Goal: Information Seeking & Learning: Learn about a topic

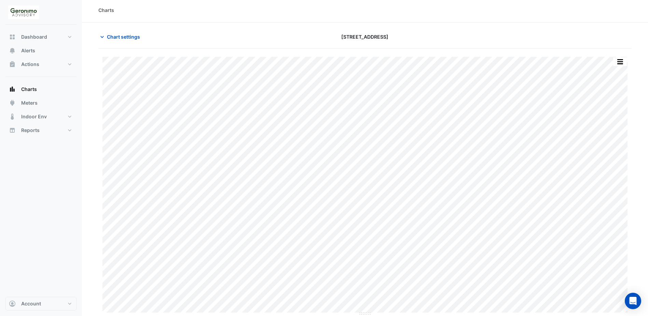
scroll to position [2, 0]
click at [101, 39] on icon "button" at bounding box center [102, 36] width 7 height 7
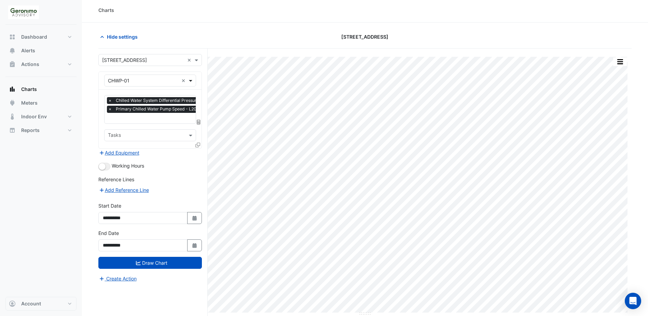
click at [188, 81] on span at bounding box center [191, 80] width 9 height 7
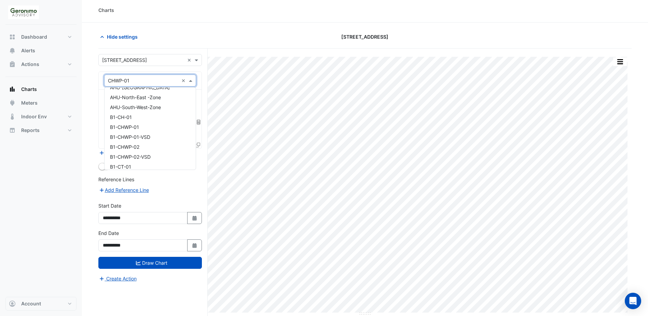
scroll to position [0, 0]
click at [135, 95] on span "AHU-[GEOGRAPHIC_DATA]" at bounding box center [140, 95] width 60 height 6
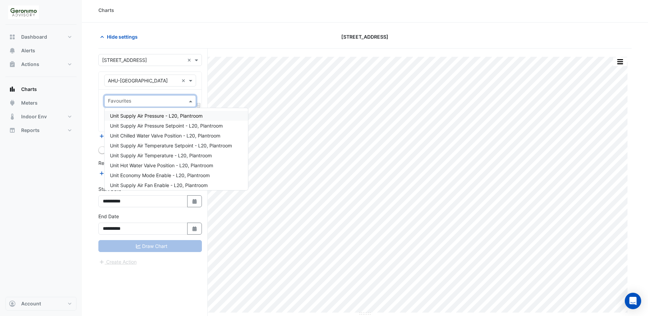
click at [156, 102] on input "text" at bounding box center [146, 101] width 77 height 7
click at [158, 119] on div "Unit Supply Air Pressure - L20, Plantroom" at bounding box center [177, 116] width 144 height 10
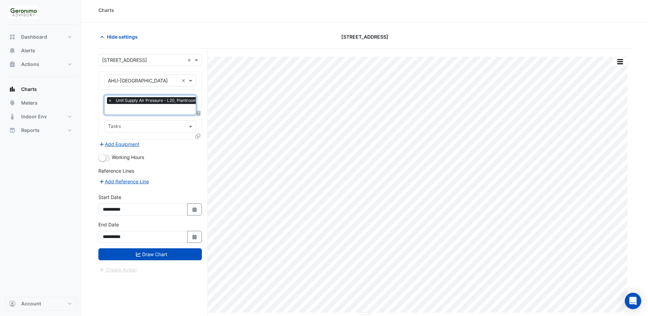
click at [163, 108] on input "text" at bounding box center [154, 109] width 92 height 7
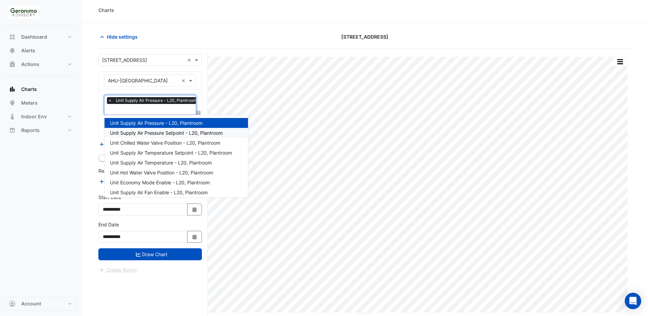
click at [165, 134] on span "Unit Supply Air Pressure Setpoint - L20, Plantroom" at bounding box center [166, 133] width 113 height 6
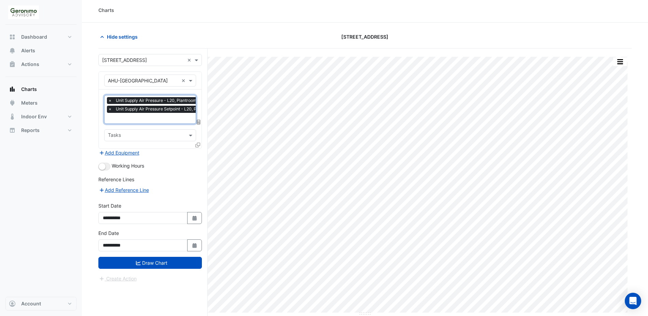
click at [156, 111] on span "Unit Supply Air Pressure Setpoint - L20, Plantroom" at bounding box center [164, 109] width 101 height 7
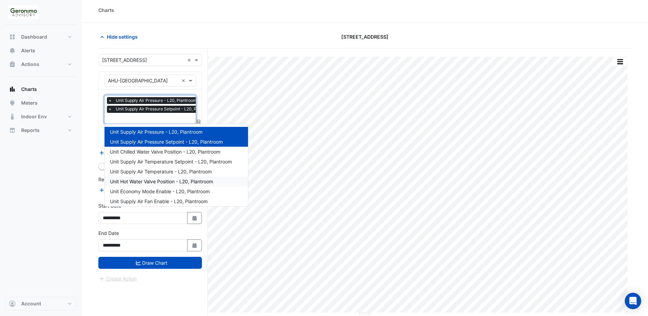
click at [167, 182] on span "Unit Hot Water Valve Position - L20, Plantroom" at bounding box center [161, 181] width 103 height 6
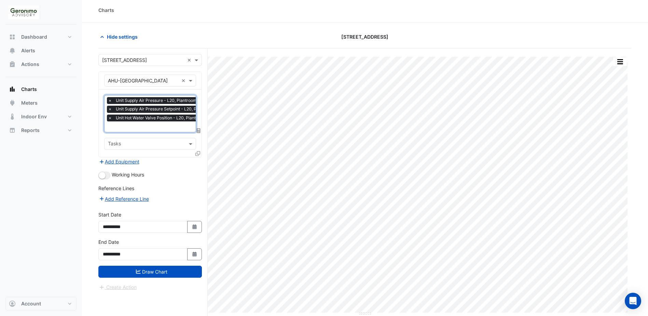
click at [162, 127] on input "text" at bounding box center [162, 127] width 109 height 7
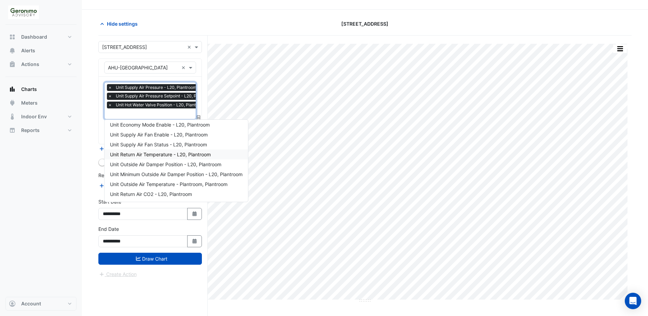
scroll to position [26, 0]
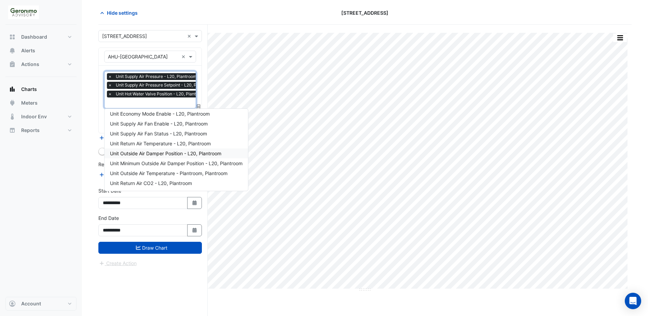
click at [162, 150] on span "Unit Outside Air Damper Position - L20, Plantroom" at bounding box center [165, 153] width 111 height 6
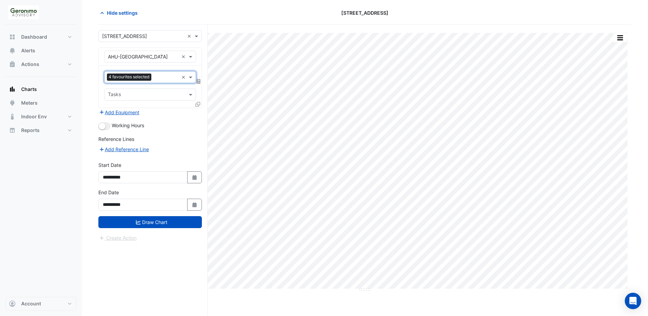
click at [170, 74] on input "text" at bounding box center [166, 77] width 25 height 7
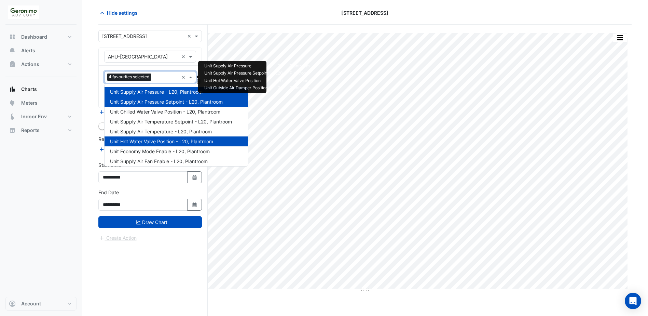
scroll to position [62, 0]
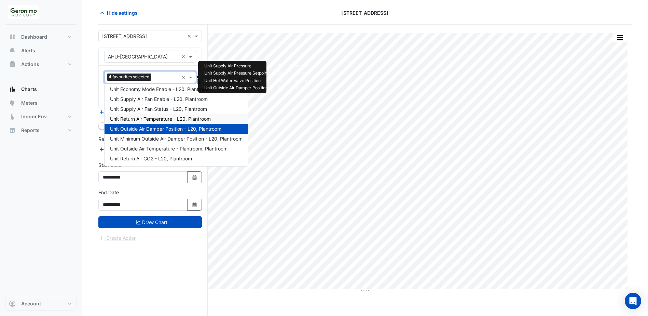
click at [167, 118] on span "Unit Return Air Temperature - L20, Plantroom" at bounding box center [160, 119] width 101 height 6
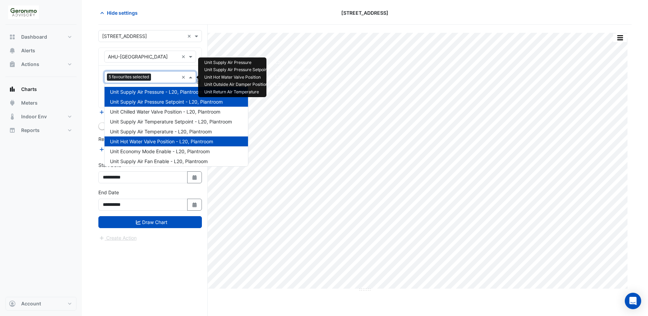
click at [167, 75] on input "text" at bounding box center [166, 77] width 25 height 7
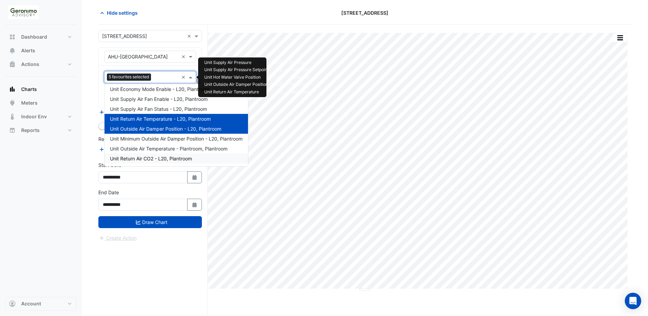
click at [156, 157] on span "Unit Return Air CO2 - L20, Plantroom" at bounding box center [151, 158] width 82 height 6
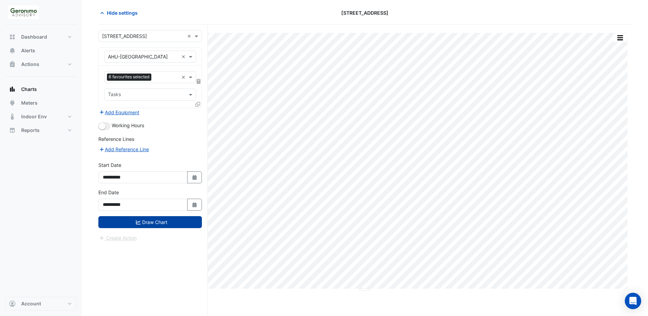
click at [148, 222] on button "Draw Chart" at bounding box center [150, 222] width 104 height 12
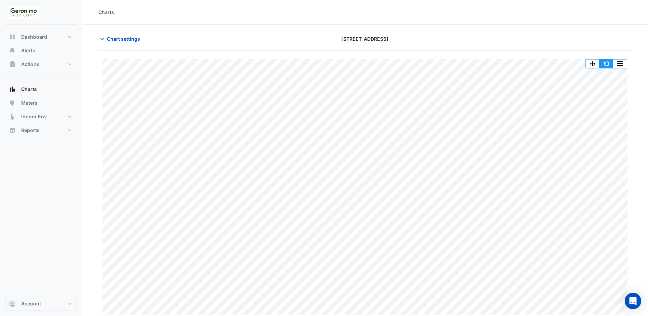
click at [608, 64] on button "button" at bounding box center [607, 63] width 14 height 9
click at [101, 41] on icon "button" at bounding box center [102, 39] width 7 height 7
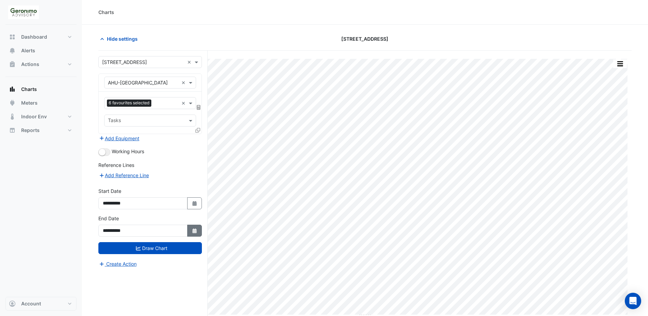
click at [197, 228] on fa-icon "Select Date" at bounding box center [195, 231] width 6 height 6
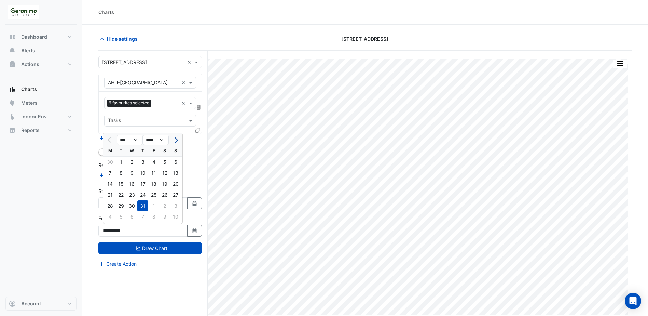
click at [177, 140] on button "Next month" at bounding box center [176, 139] width 8 height 11
select select "*"
click at [174, 195] on div "24" at bounding box center [175, 194] width 11 height 11
type input "**********"
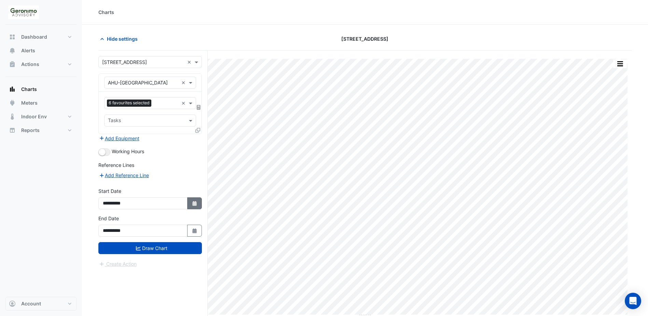
click at [195, 204] on icon "button" at bounding box center [194, 203] width 4 height 5
select select "*"
select select "****"
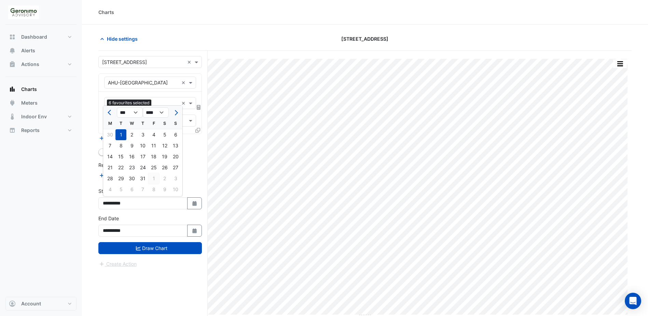
click at [155, 178] on div "1" at bounding box center [153, 178] width 11 height 11
type input "**********"
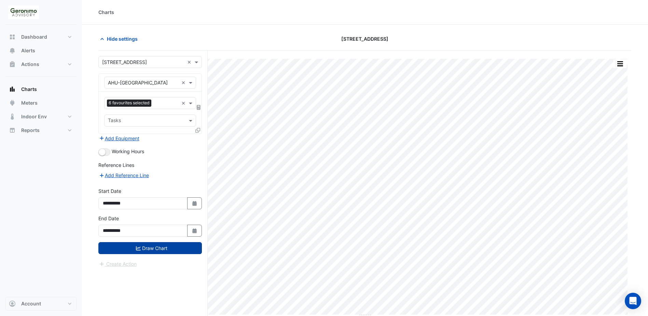
click at [171, 251] on button "Draw Chart" at bounding box center [150, 248] width 104 height 12
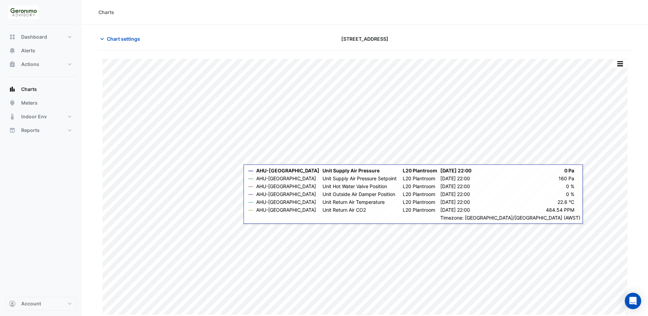
scroll to position [2, 0]
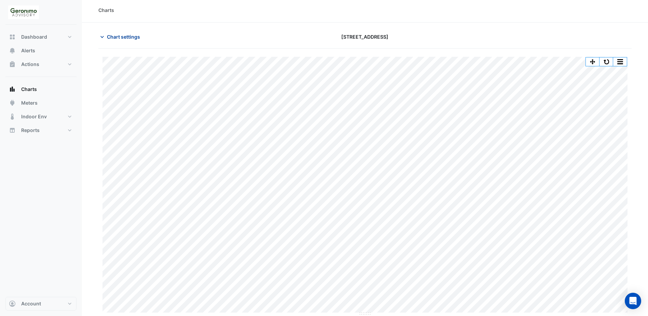
click at [101, 36] on icon "button" at bounding box center [101, 37] width 3 height 2
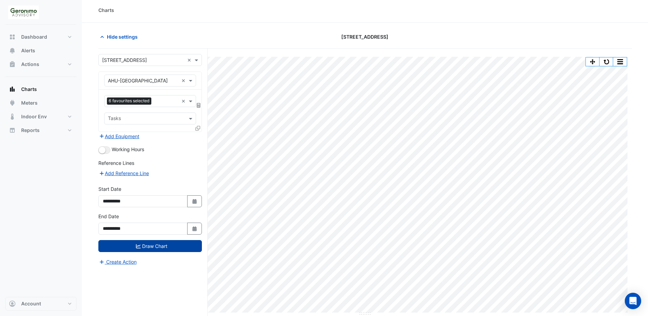
click at [135, 249] on button "Draw Chart" at bounding box center [150, 246] width 104 height 12
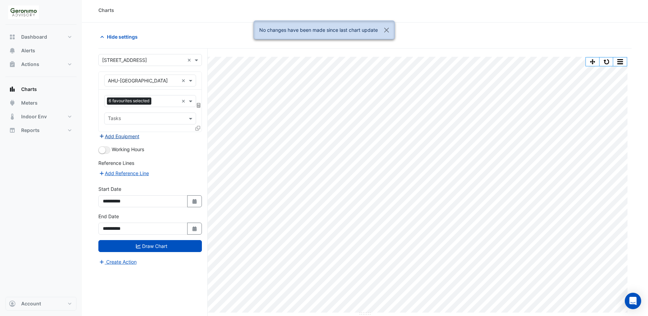
click at [102, 135] on icon "button" at bounding box center [102, 136] width 6 height 5
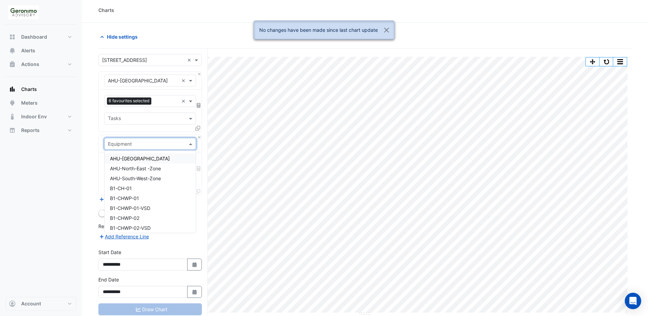
click at [152, 146] on input "text" at bounding box center [143, 143] width 71 height 7
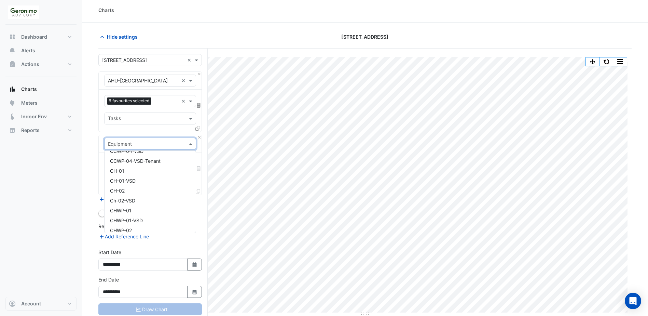
scroll to position [239, 0]
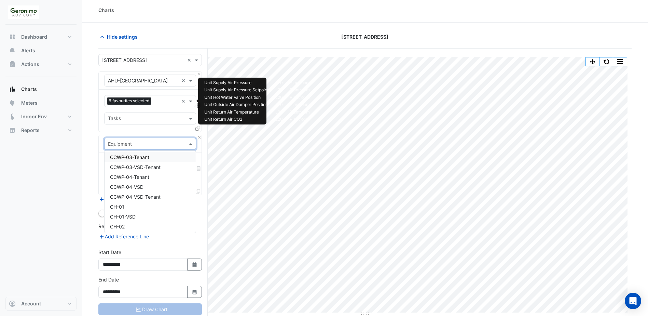
click at [169, 101] on input "text" at bounding box center [166, 101] width 25 height 7
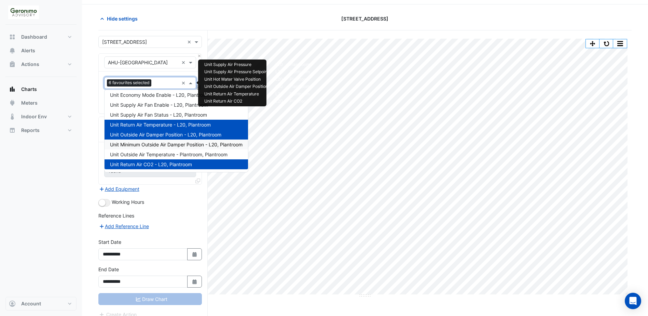
scroll to position [28, 0]
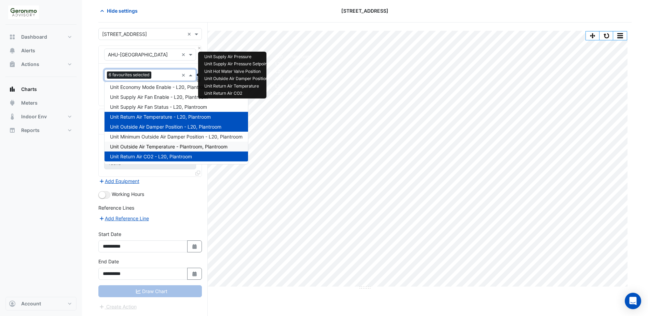
click at [167, 148] on span "Unit Outside Air Temperature - Plantroom, Plantroom" at bounding box center [169, 147] width 118 height 6
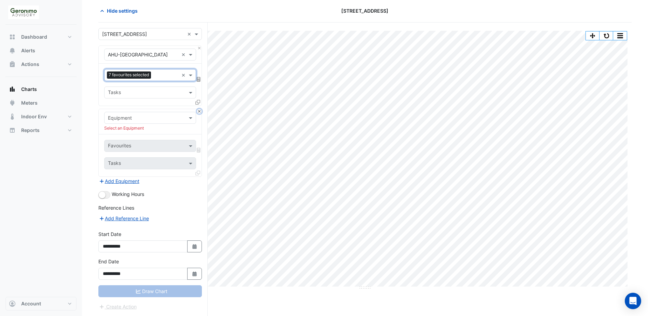
click at [201, 110] on button "Close" at bounding box center [199, 111] width 4 height 4
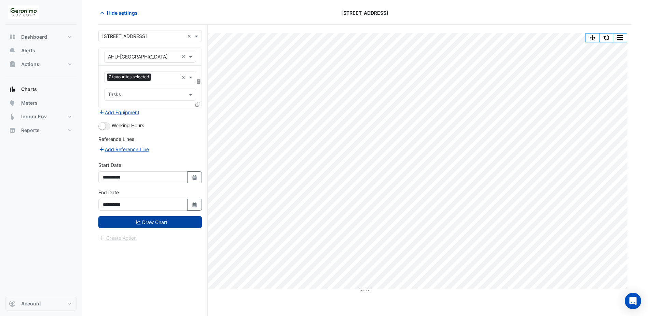
click at [166, 222] on button "Draw Chart" at bounding box center [150, 222] width 104 height 12
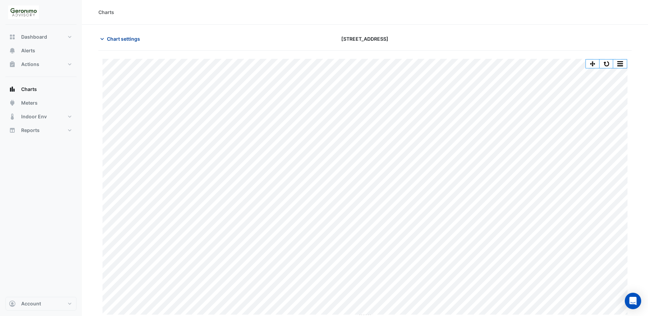
click at [103, 39] on icon "button" at bounding box center [102, 39] width 7 height 7
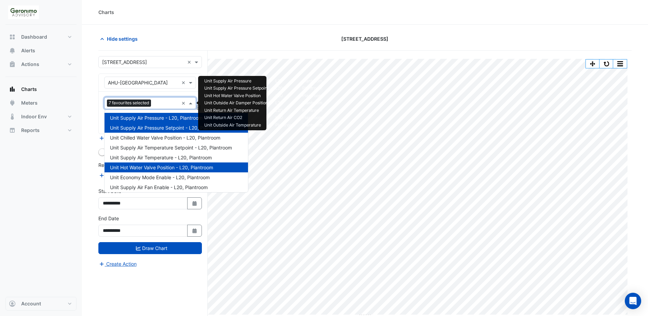
click at [163, 102] on input "text" at bounding box center [166, 103] width 25 height 7
click at [168, 157] on span "Unit Supply Air Temperature - L20, Plantroom" at bounding box center [161, 157] width 102 height 6
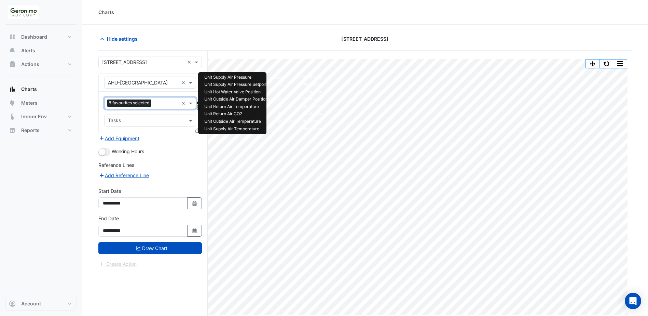
click at [160, 102] on input "text" at bounding box center [166, 103] width 25 height 7
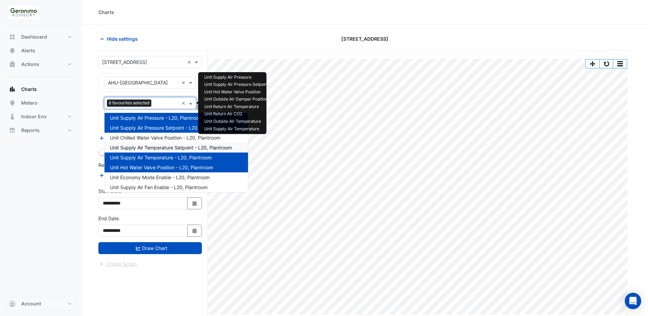
click at [153, 147] on span "Unit Supply Air Temperature Setpoint - L20, Plantroom" at bounding box center [171, 148] width 122 height 6
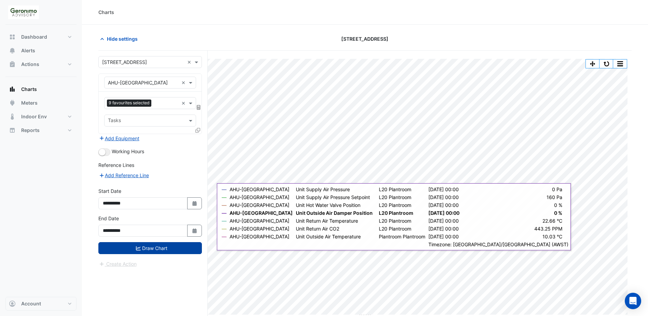
click at [125, 248] on button "Draw Chart" at bounding box center [150, 248] width 104 height 12
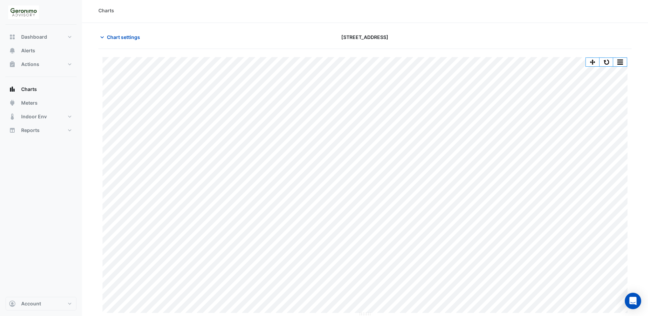
scroll to position [2, 0]
click at [104, 37] on icon "button" at bounding box center [102, 36] width 7 height 7
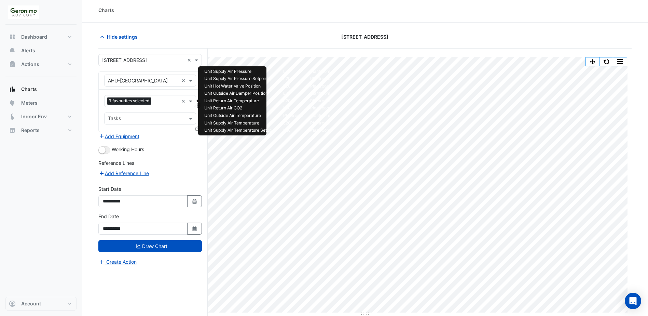
click at [154, 100] on input "text" at bounding box center [166, 101] width 25 height 7
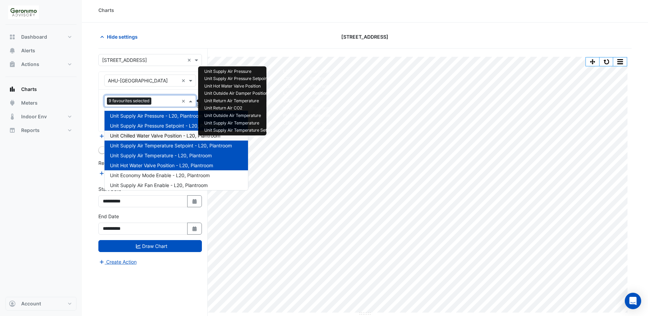
click at [158, 134] on span "Unit Chilled Water Valve Position - L20, Plantroom" at bounding box center [165, 136] width 110 height 6
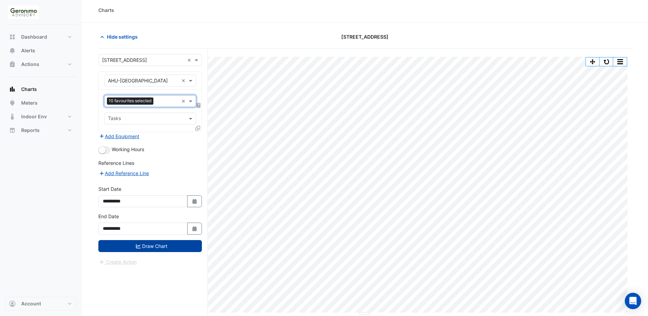
click at [148, 245] on button "Draw Chart" at bounding box center [150, 246] width 104 height 12
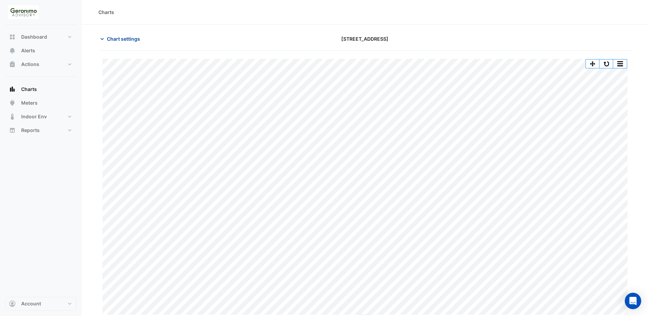
click at [104, 38] on icon "button" at bounding box center [102, 39] width 7 height 7
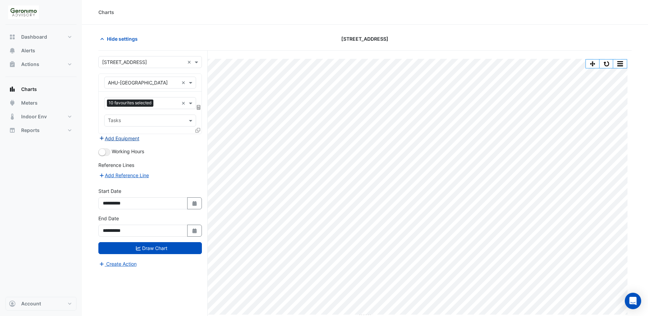
click at [109, 138] on button "Add Equipment" at bounding box center [118, 138] width 41 height 8
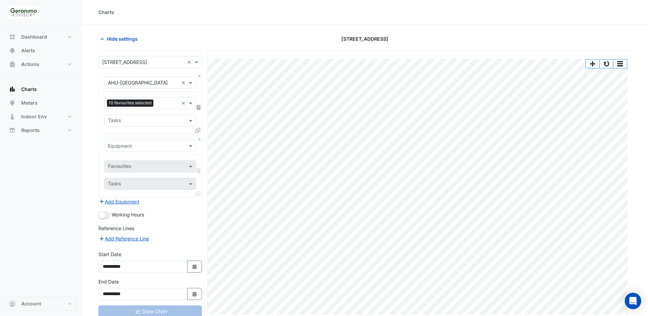
click at [131, 145] on input "text" at bounding box center [143, 146] width 71 height 7
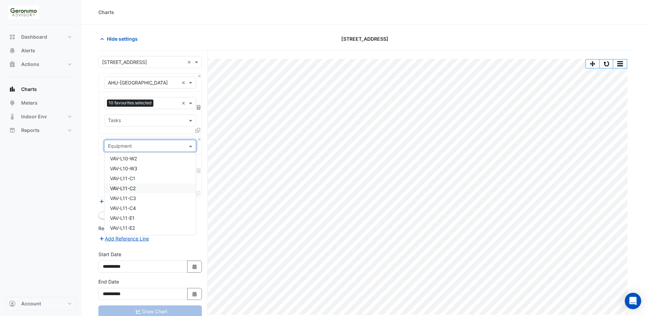
scroll to position [1025, 0]
click at [117, 185] on span "VAV-L12-C1" at bounding box center [123, 186] width 26 height 6
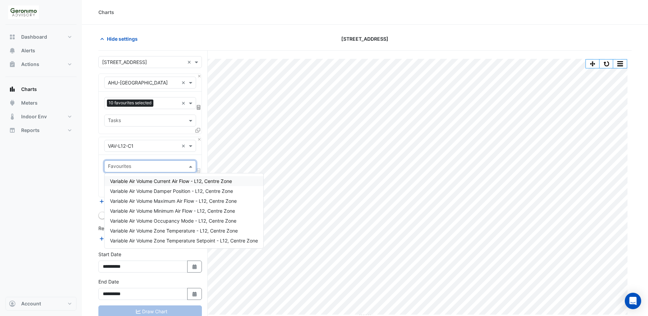
click at [170, 168] on input "text" at bounding box center [146, 166] width 77 height 7
click at [191, 239] on span "Variable Air Volume Zone Temperature Setpoint - L12, Centre Zone" at bounding box center [184, 241] width 148 height 6
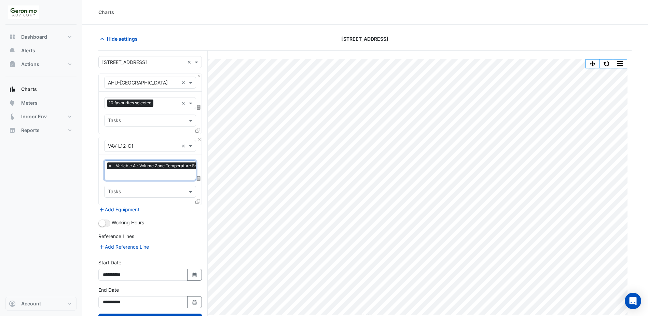
click at [164, 172] on input "text" at bounding box center [178, 175] width 140 height 7
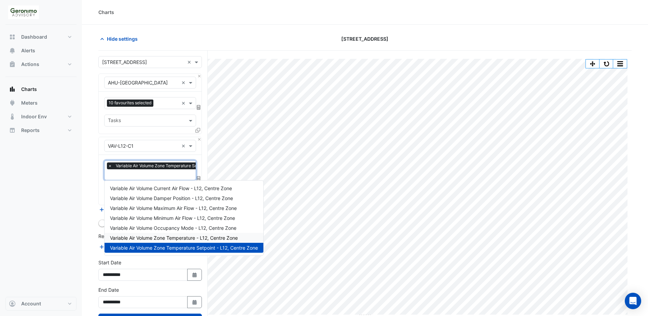
click at [162, 240] on span "Variable Air Volume Zone Temperature - L12, Centre Zone" at bounding box center [174, 238] width 128 height 6
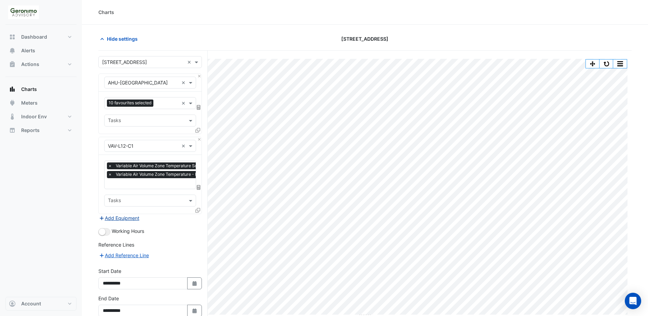
click at [125, 219] on button "Add Equipment" at bounding box center [118, 218] width 41 height 8
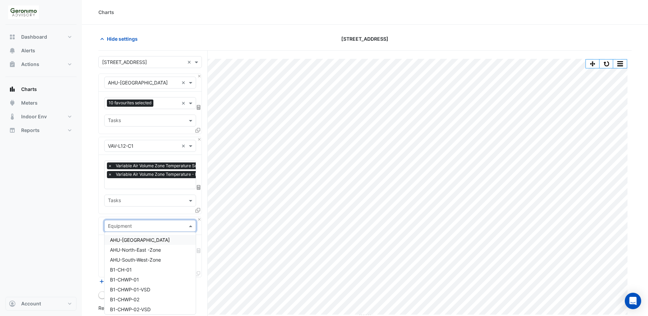
click at [160, 222] on input "text" at bounding box center [143, 225] width 71 height 7
click at [145, 255] on div "VAV-L10-E1" at bounding box center [150, 256] width 91 height 10
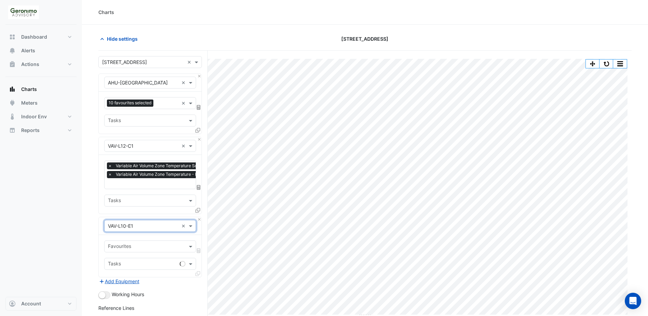
click at [177, 245] on input "text" at bounding box center [146, 246] width 77 height 7
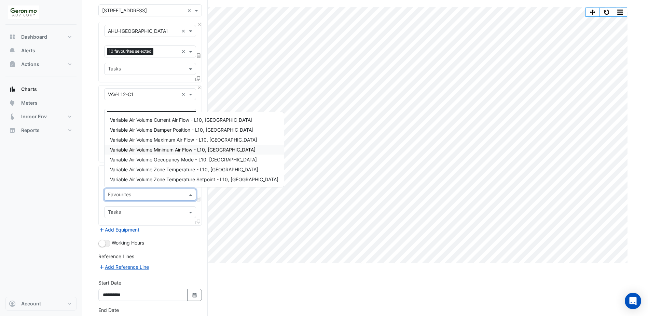
scroll to position [0, 0]
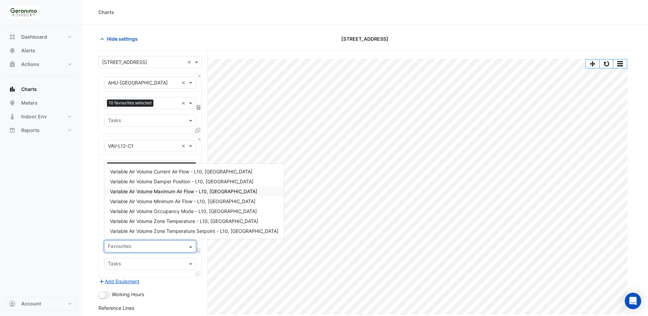
click at [97, 193] on section "Hide settings [STREET_ADDRESS] Split by Unit Split All Print Save as JPEG Save …" at bounding box center [365, 221] width 566 height 392
click at [188, 243] on span at bounding box center [191, 246] width 9 height 7
click at [62, 228] on div "Dashboard Portfolio Ratings Performance Alerts Actions Site Manager Charts" at bounding box center [40, 161] width 71 height 272
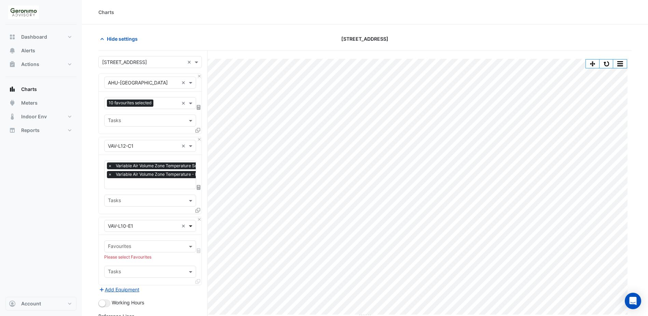
click at [189, 227] on span at bounding box center [191, 225] width 9 height 7
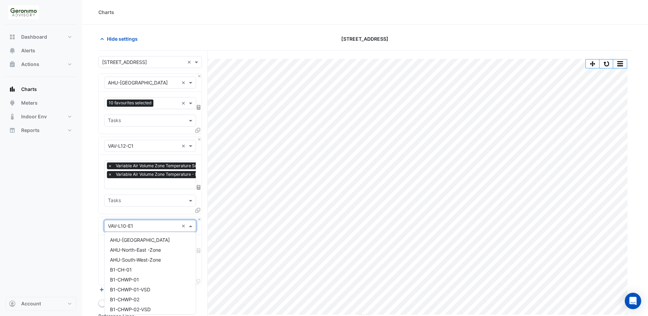
scroll to position [736, 0]
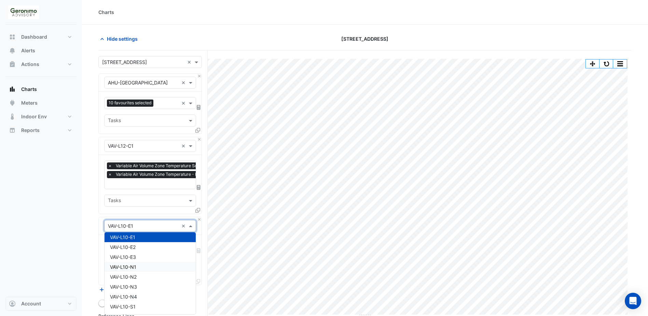
click at [152, 267] on div "VAV-L10-N1" at bounding box center [150, 267] width 91 height 10
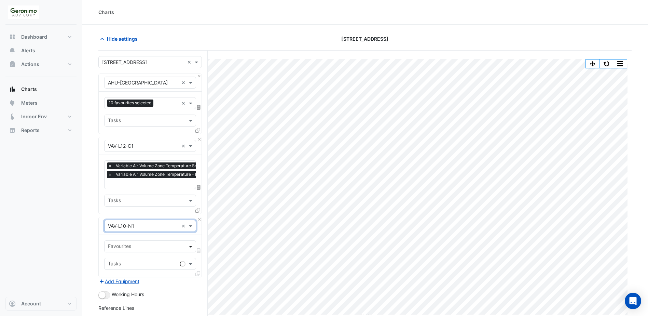
click at [188, 247] on span at bounding box center [191, 246] width 9 height 7
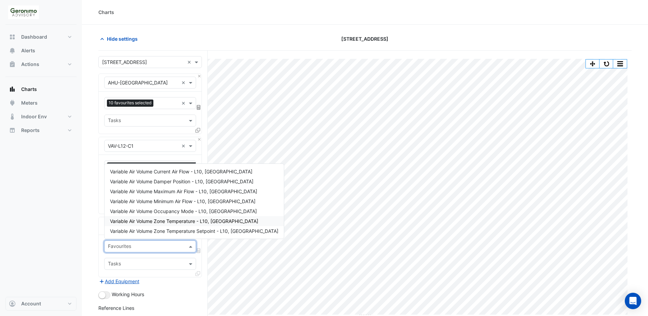
click at [69, 224] on div "Dashboard Portfolio Ratings Performance Alerts Actions Site Manager Charts" at bounding box center [40, 161] width 71 height 272
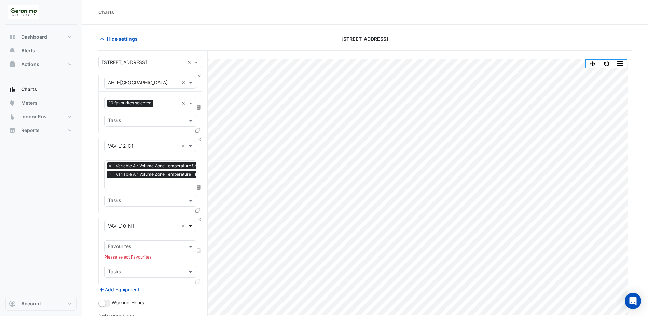
click at [189, 225] on span at bounding box center [191, 225] width 9 height 7
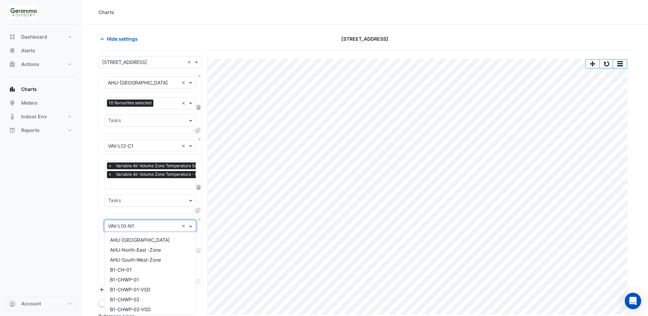
scroll to position [766, 0]
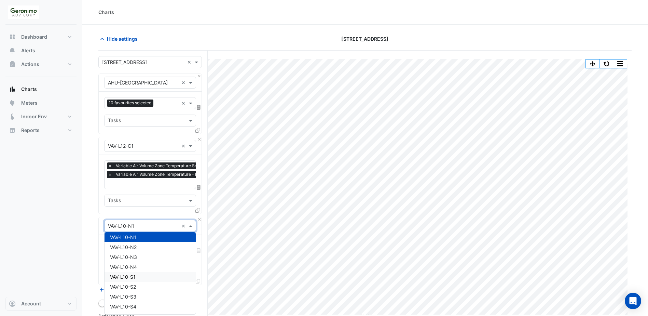
click at [148, 278] on div "VAV-L10-S1" at bounding box center [150, 277] width 91 height 10
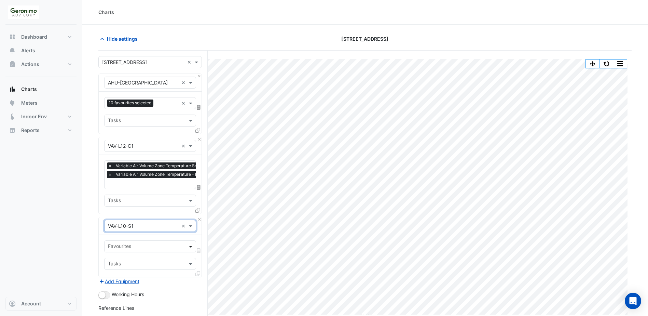
click at [188, 245] on span at bounding box center [191, 246] width 9 height 7
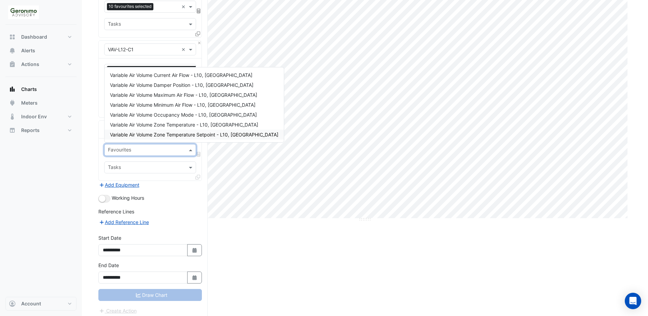
scroll to position [100, 0]
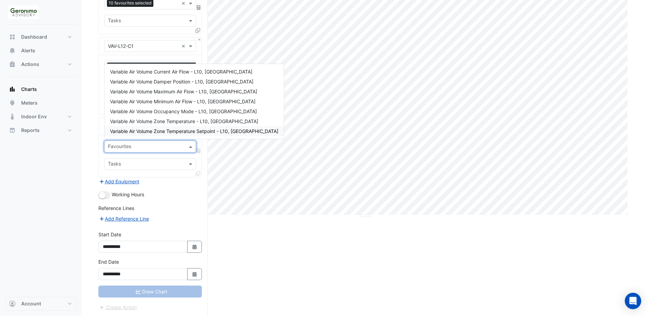
click at [73, 182] on div "Dashboard Portfolio Ratings Performance Alerts Actions Site Manager Charts" at bounding box center [40, 161] width 71 height 272
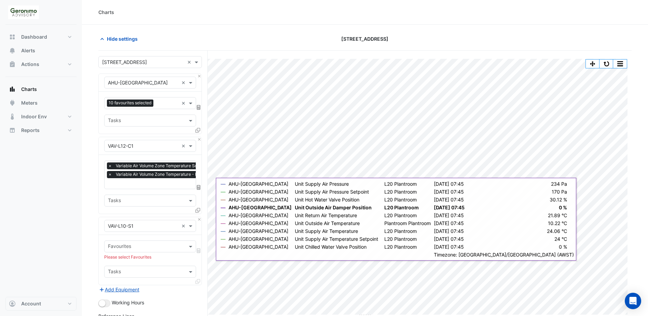
scroll to position [108, 0]
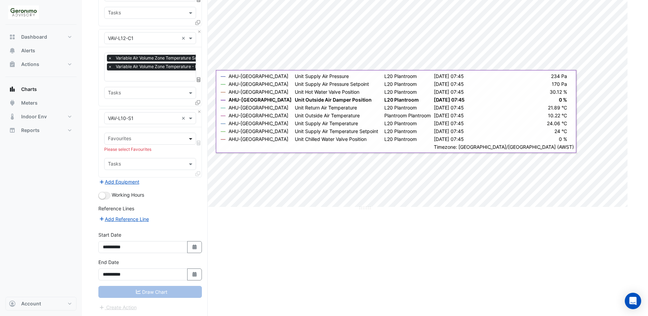
click at [190, 138] on span at bounding box center [191, 138] width 9 height 7
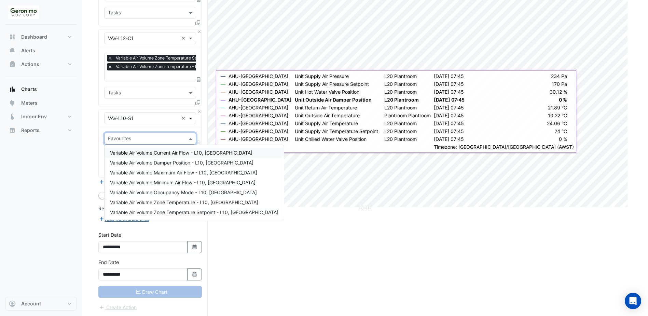
click at [190, 118] on span at bounding box center [191, 117] width 9 height 7
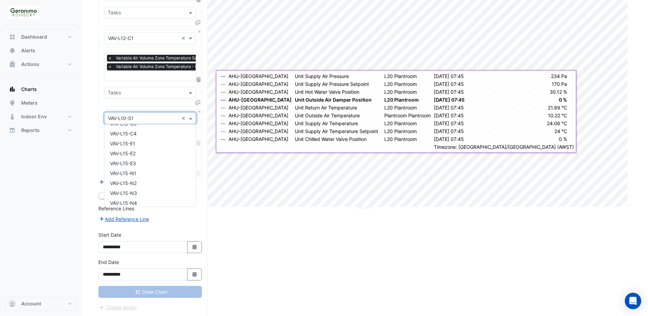
scroll to position [1572, 0]
click at [127, 156] on span "VAV-L15-E3" at bounding box center [123, 156] width 26 height 6
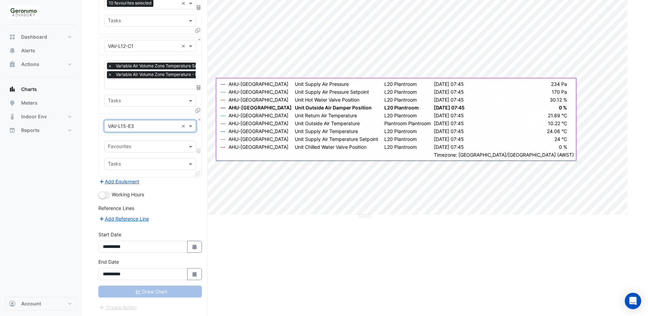
click at [161, 148] on input "text" at bounding box center [146, 147] width 77 height 7
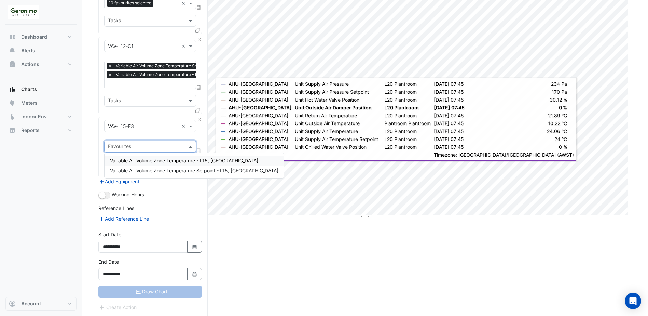
click at [170, 128] on div "Equipment × VAV-L15-E3" at bounding box center [142, 125] width 74 height 7
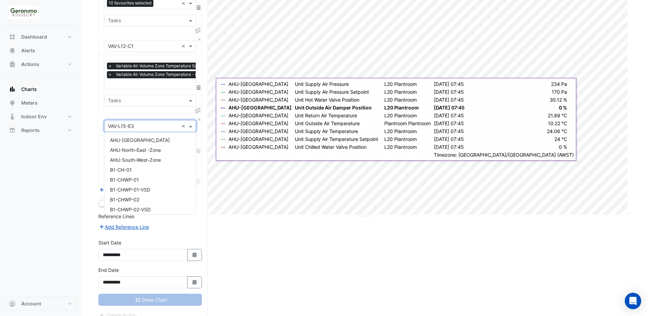
scroll to position [1598, 0]
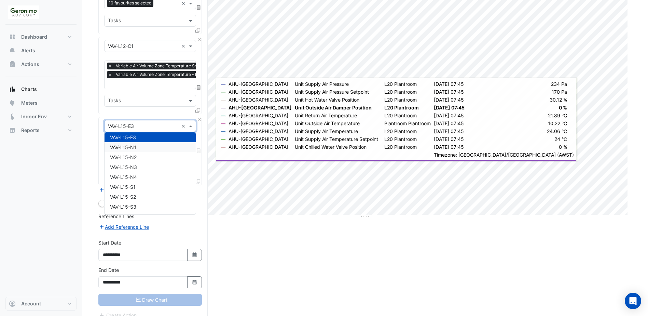
click at [159, 145] on div "VAV-L15-N1" at bounding box center [150, 147] width 91 height 10
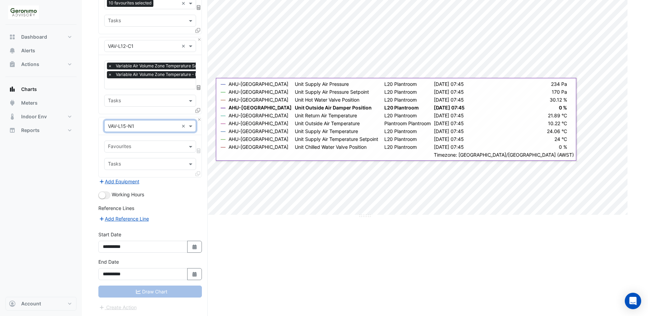
click at [159, 145] on input "text" at bounding box center [146, 147] width 77 height 7
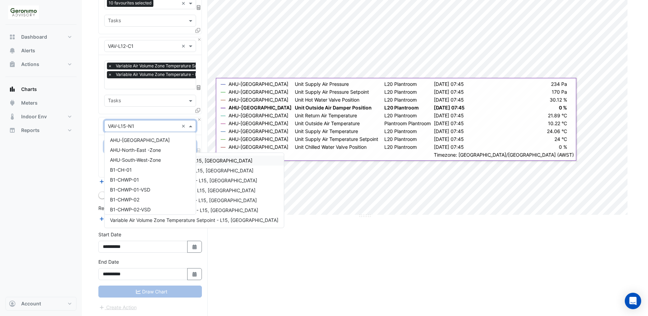
click at [154, 125] on input "text" at bounding box center [143, 126] width 71 height 7
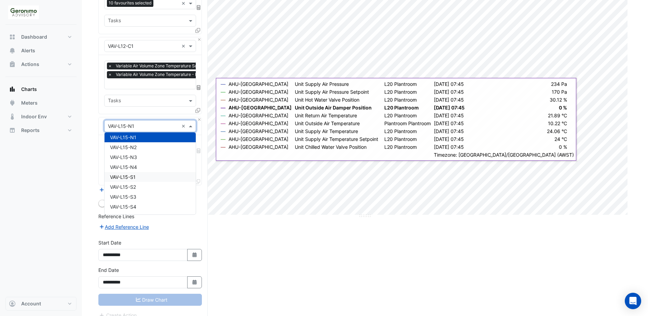
click at [143, 180] on div "VAV-L15-S1" at bounding box center [150, 177] width 91 height 10
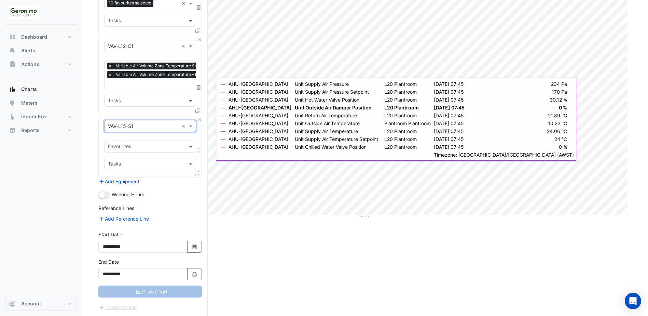
click at [160, 144] on input "text" at bounding box center [146, 147] width 77 height 7
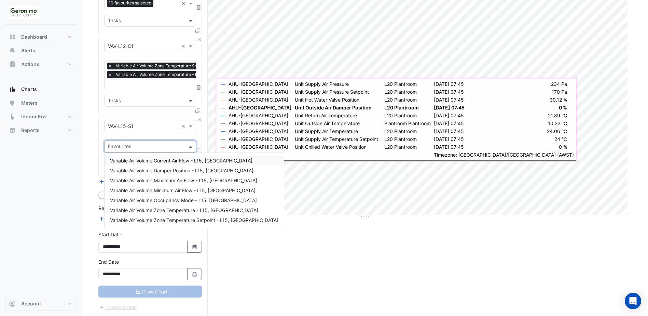
click at [153, 130] on div "Equipment × VAV-L15-S1 ×" at bounding box center [150, 126] width 92 height 12
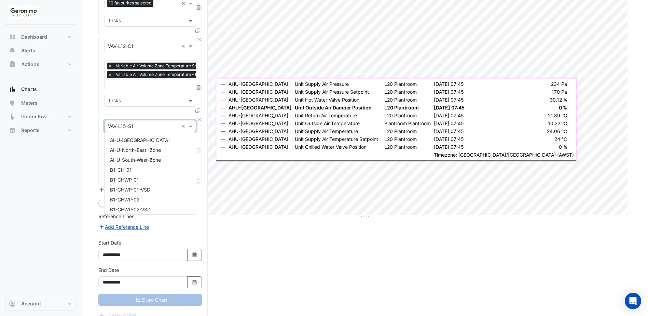
scroll to position [1648, 0]
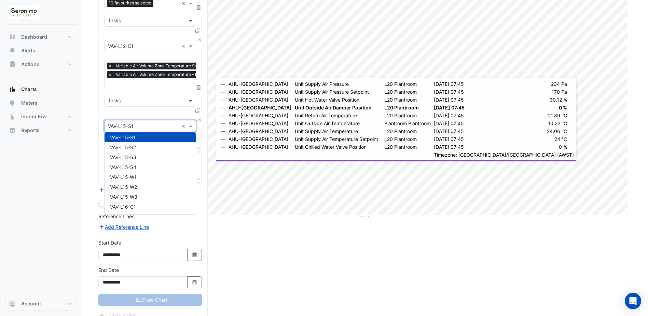
click at [180, 126] on div at bounding box center [150, 126] width 91 height 8
click at [200, 120] on button "Close" at bounding box center [199, 119] width 4 height 4
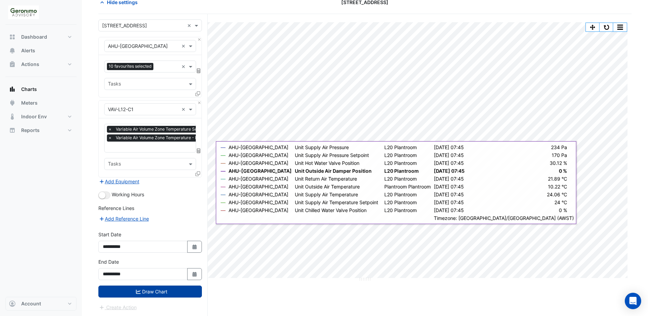
click at [172, 292] on button "Draw Chart" at bounding box center [150, 291] width 104 height 12
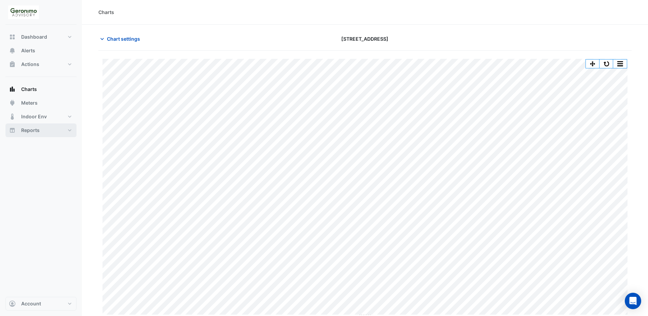
click at [47, 129] on button "Reports" at bounding box center [40, 130] width 71 height 14
select select "**"
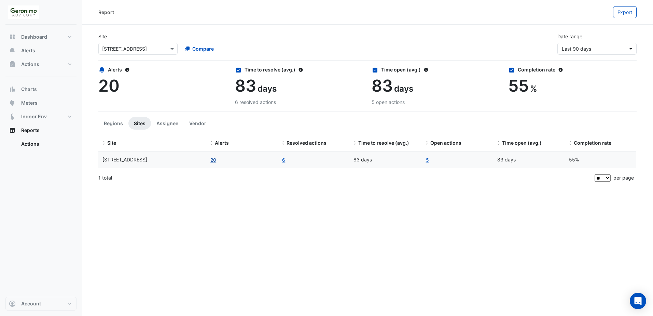
click at [216, 160] on button "20" at bounding box center [213, 160] width 6 height 8
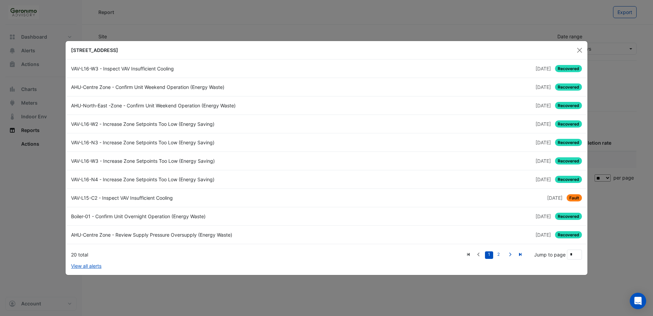
click at [143, 124] on div "VAV-L16-W2 - Increase Zone Setpoints Too Low (Energy Saving)" at bounding box center [197, 123] width 260 height 7
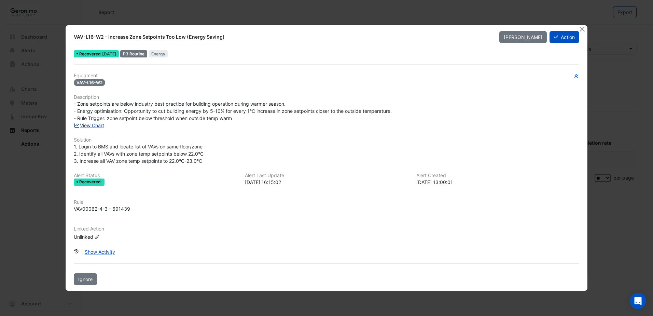
click at [102, 125] on link "View Chart" at bounding box center [89, 125] width 30 height 6
click at [585, 28] on button "Close" at bounding box center [582, 28] width 7 height 7
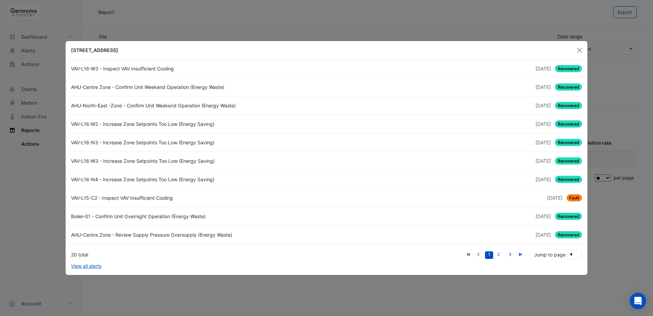
click at [31, 207] on ngb-modal-window "[STREET_ADDRESS] VAV-L16-W3 - Inspect VAV Insufficient Cooling [DATE] Recovered…" at bounding box center [326, 158] width 653 height 316
click at [583, 51] on button "Close" at bounding box center [580, 50] width 10 height 10
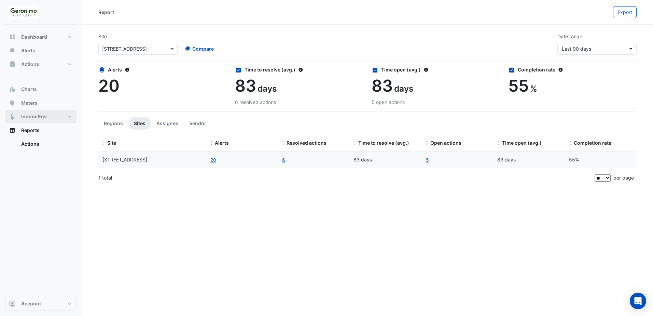
click at [32, 117] on span "Indoor Env" at bounding box center [34, 116] width 26 height 7
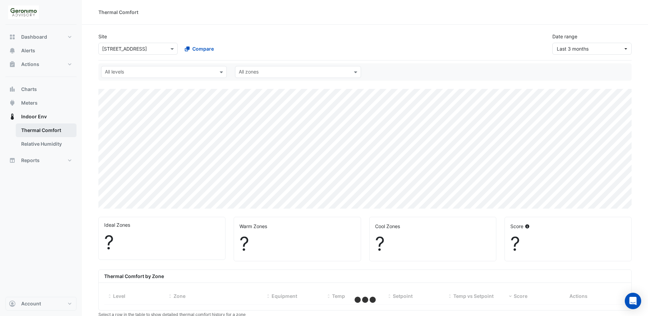
click at [34, 134] on link "Thermal Comfort" at bounding box center [46, 130] width 61 height 14
select select "**"
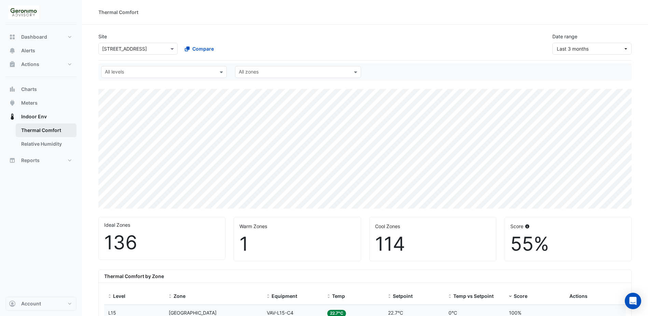
click at [34, 131] on link "Thermal Comfort" at bounding box center [46, 130] width 61 height 14
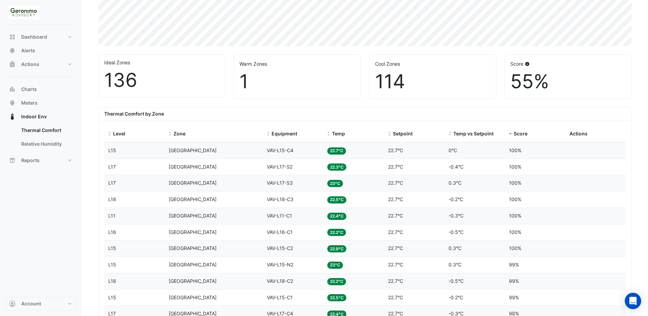
scroll to position [168, 0]
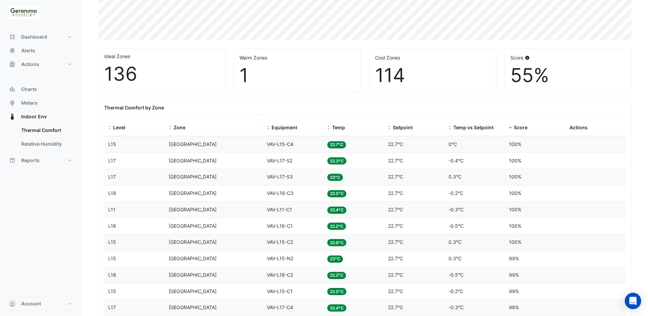
click at [173, 128] on div "Zone" at bounding box center [214, 128] width 90 height 8
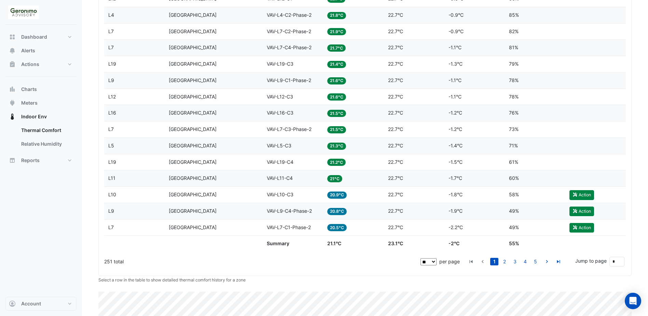
scroll to position [923, 0]
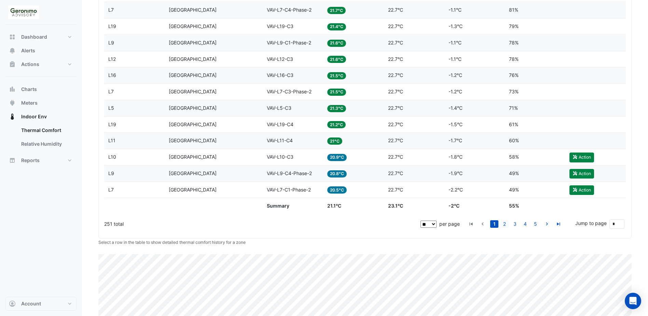
click at [503, 222] on link "2" at bounding box center [505, 224] width 8 height 8
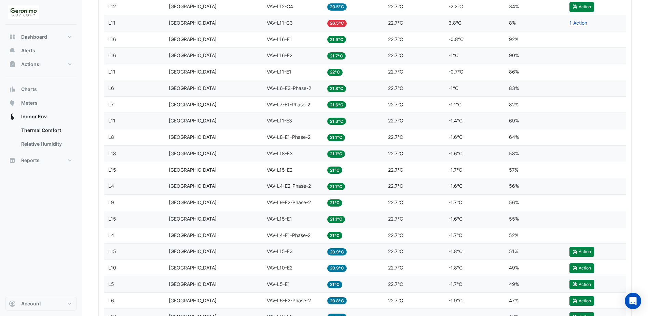
scroll to position [239, 0]
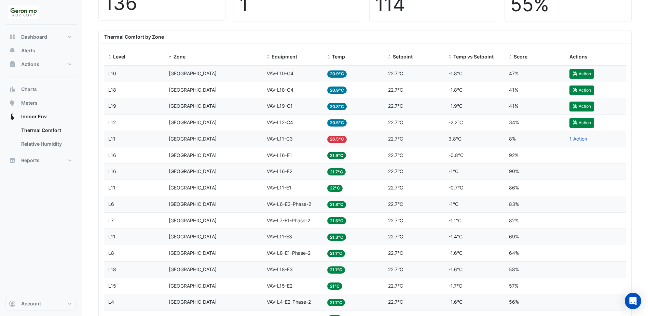
click at [280, 140] on span "VAV-L11-C3" at bounding box center [280, 139] width 26 height 6
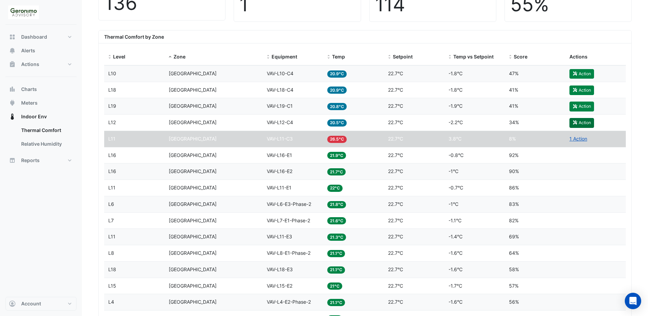
click at [584, 122] on button "Action" at bounding box center [582, 123] width 25 height 10
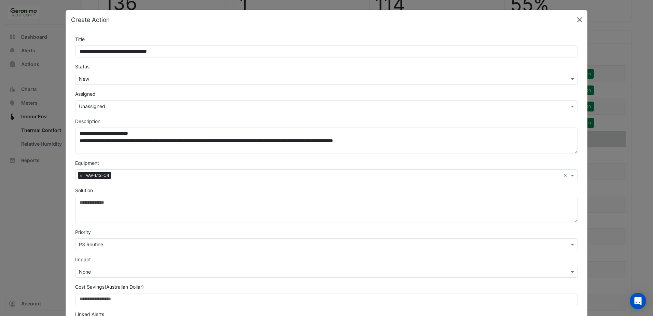
click at [575, 20] on button "Close" at bounding box center [580, 20] width 10 height 10
